Goal: Information Seeking & Learning: Find specific fact

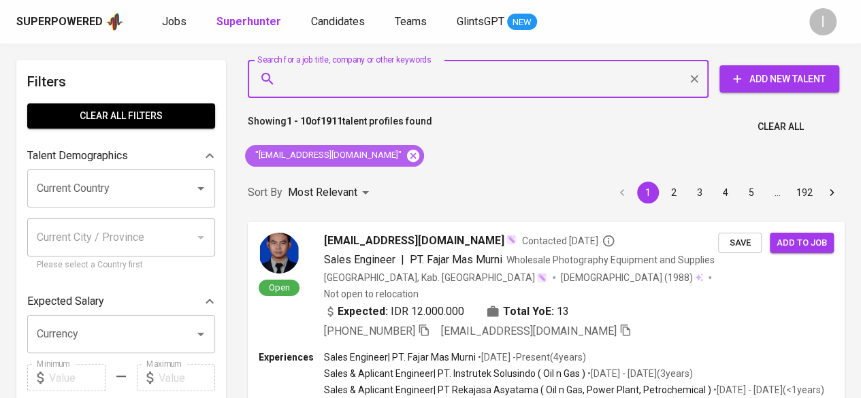
click at [407, 155] on icon at bounding box center [413, 155] width 12 height 12
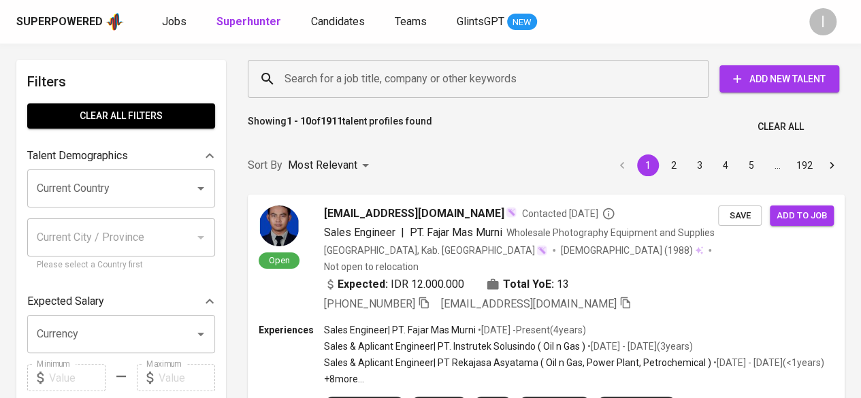
click at [305, 79] on input "Search for a job title, company or other keywords" at bounding box center [481, 79] width 401 height 26
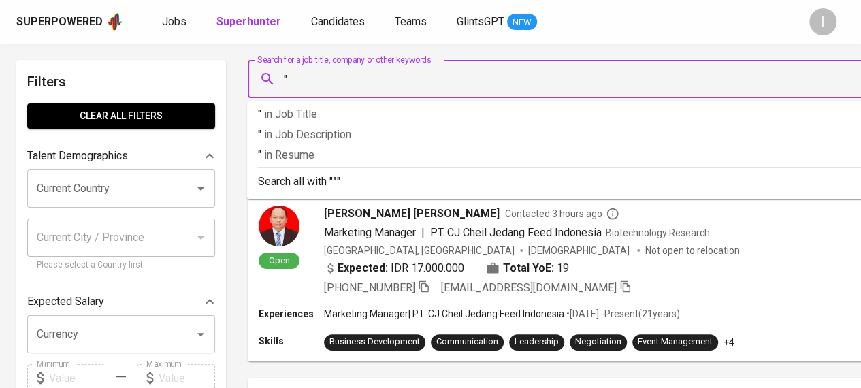
paste input "[EMAIL_ADDRESS][DOMAIN_NAME]"
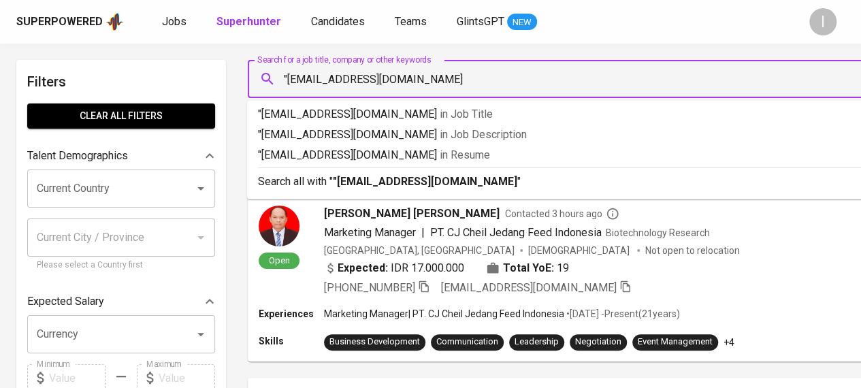
type input ""[EMAIL_ADDRESS][DOMAIN_NAME]""
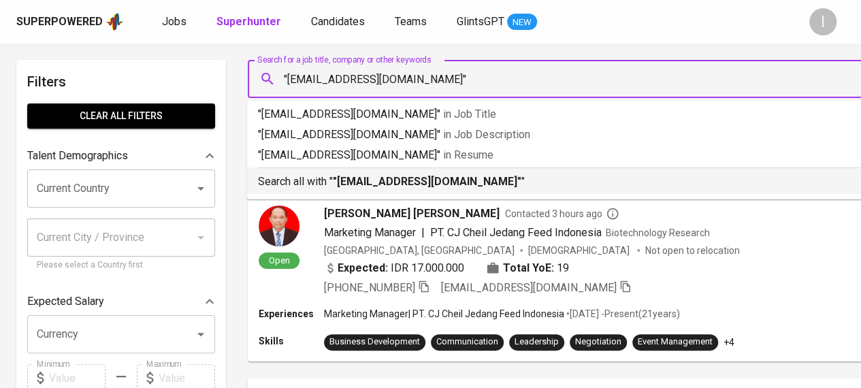
click at [362, 189] on p "Search all with " "[EMAIL_ADDRESS][DOMAIN_NAME]" "" at bounding box center [611, 182] width 707 height 16
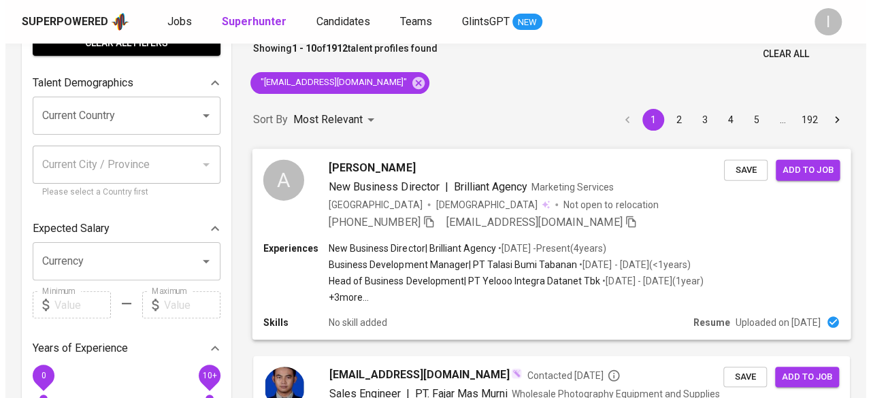
scroll to position [74, 0]
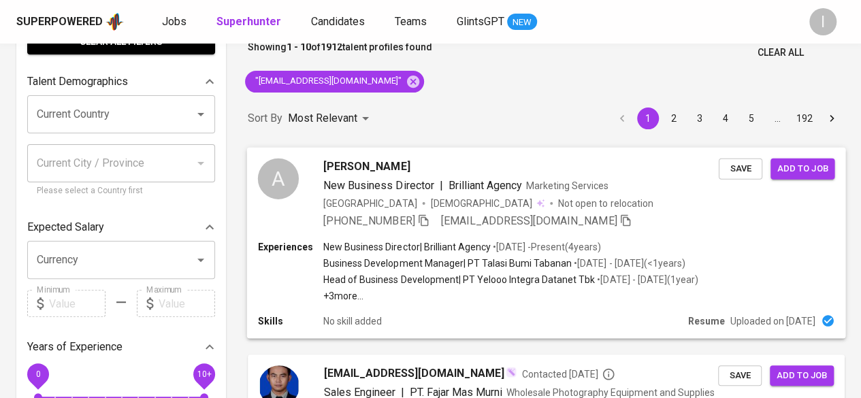
click at [483, 234] on div "A [PERSON_NAME] New Business Director | Brilliant Agency Marketing Services [GE…" at bounding box center [546, 193] width 599 height 93
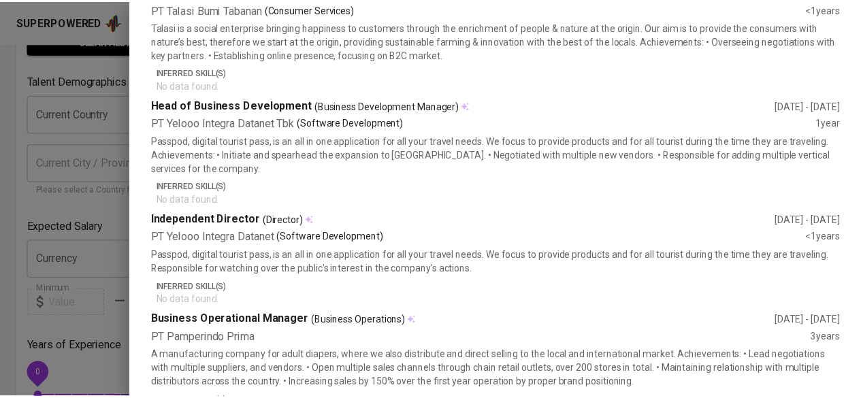
scroll to position [0, 0]
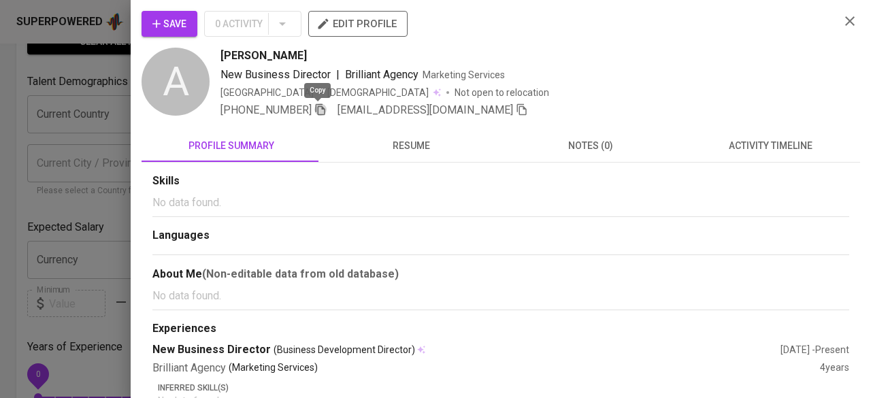
click at [320, 109] on icon "button" at bounding box center [321, 110] width 10 height 12
click at [837, 33] on div "Save 0 Activity edit profile A [PERSON_NAME] New Business Director | Brilliant …" at bounding box center [501, 65] width 719 height 108
click at [840, 31] on button "button" at bounding box center [850, 21] width 20 height 20
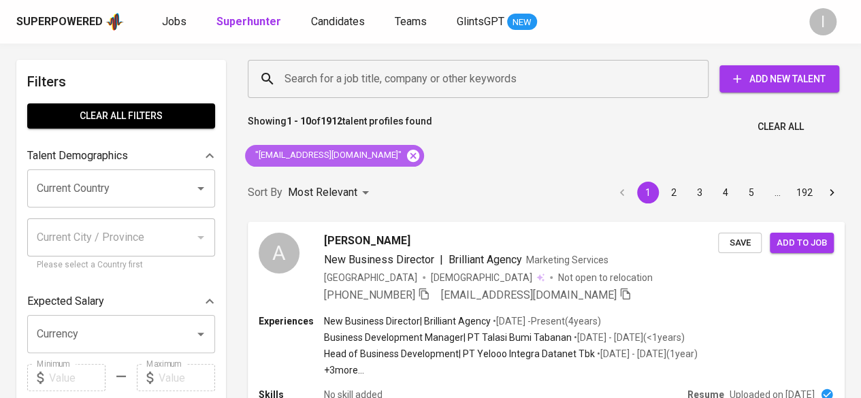
click at [406, 156] on icon at bounding box center [413, 155] width 15 height 15
click at [344, 81] on input "Search for a job title, company or other keywords" at bounding box center [481, 79] width 401 height 26
click at [333, 81] on input "Search for a job title, company or other keywords" at bounding box center [481, 79] width 401 height 26
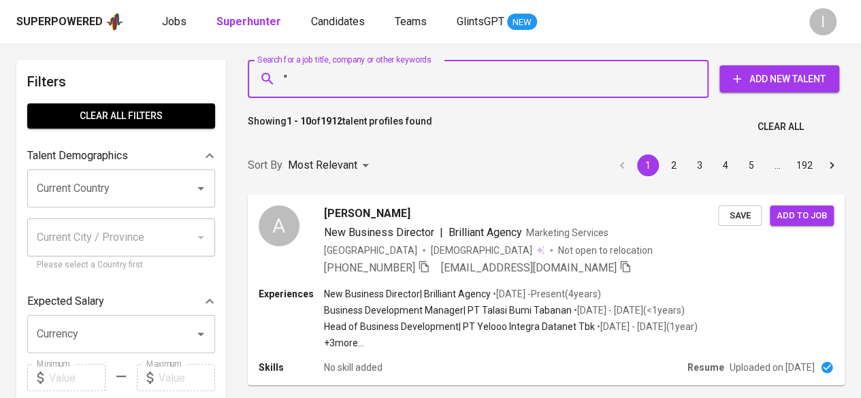
paste input "[EMAIL_ADDRESS][DOMAIN_NAME]"
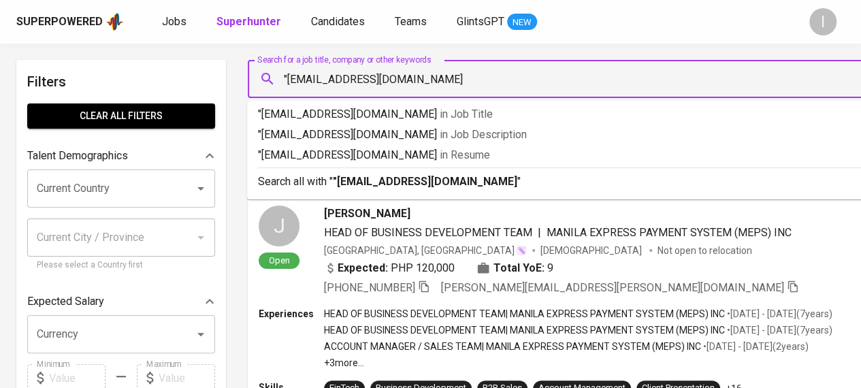
type input ""[EMAIL_ADDRESS][DOMAIN_NAME]""
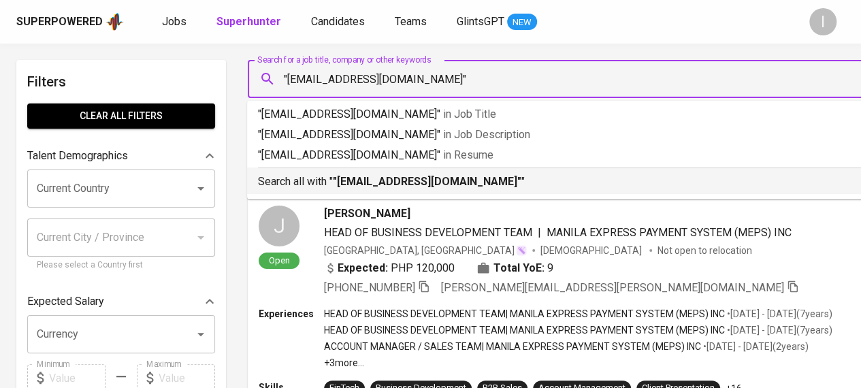
click at [389, 190] on li "Search all with " "[EMAIL_ADDRESS][DOMAIN_NAME]" "" at bounding box center [611, 180] width 729 height 27
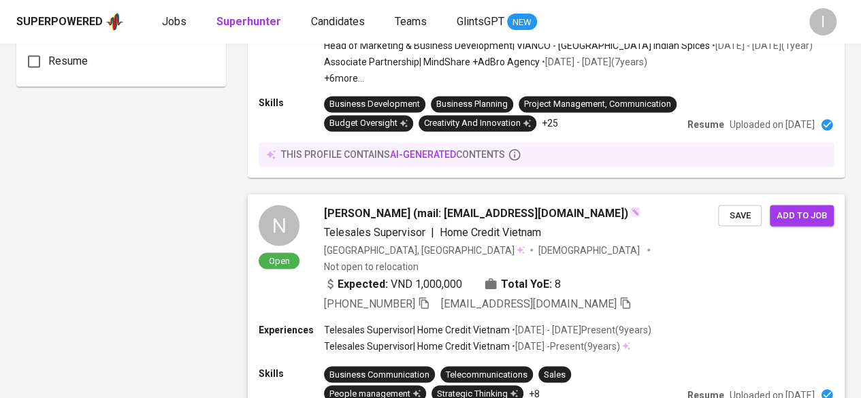
scroll to position [1096, 0]
